Goal: Navigation & Orientation: Find specific page/section

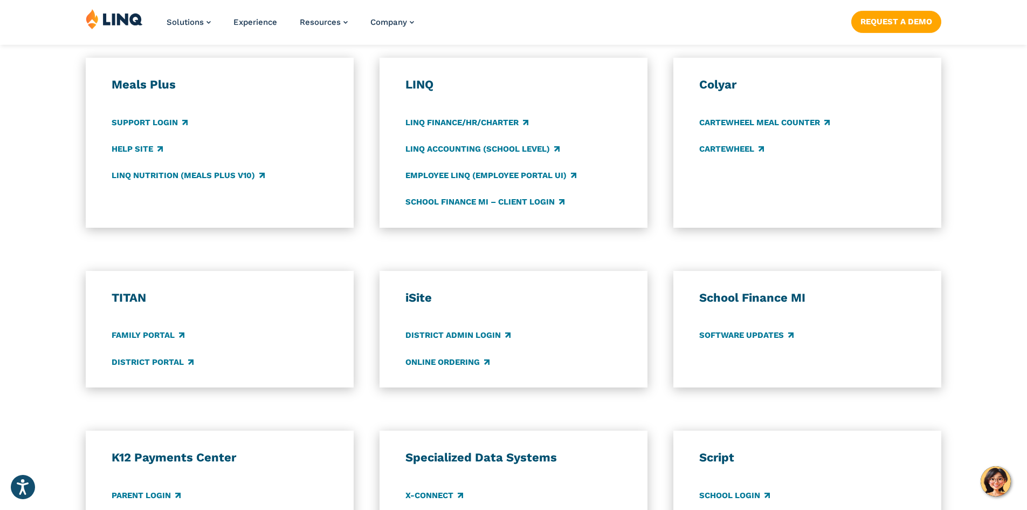
scroll to position [593, 0]
click at [158, 358] on link "District Portal" at bounding box center [153, 361] width 82 height 12
